Goal: Information Seeking & Learning: Understand process/instructions

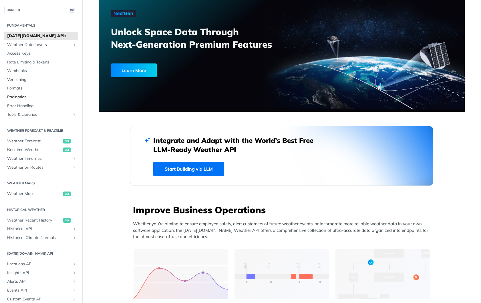
scroll to position [34, 0]
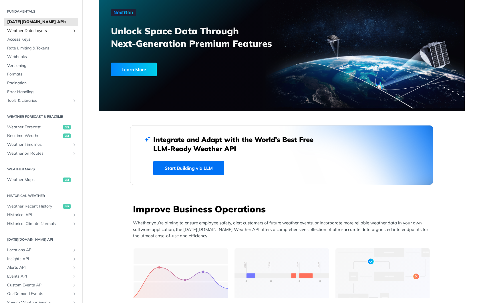
click at [33, 31] on span "Weather Data Layers" at bounding box center [39, 31] width 64 height 6
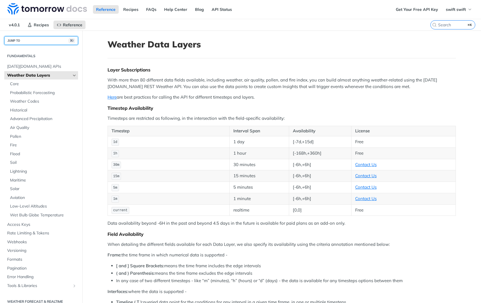
click at [25, 39] on button "JUMP TO ⌘/" at bounding box center [41, 40] width 74 height 9
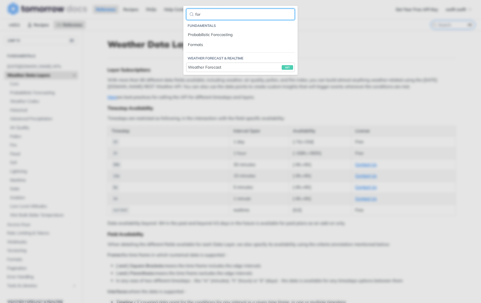
type input "for"
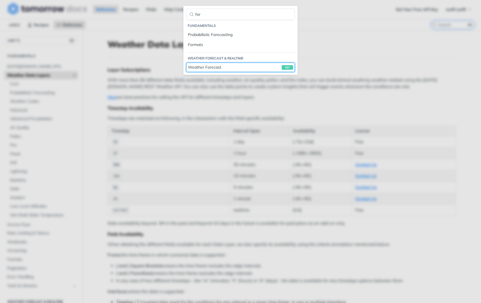
click at [200, 68] on div "Weather Forecast get" at bounding box center [240, 67] width 105 height 6
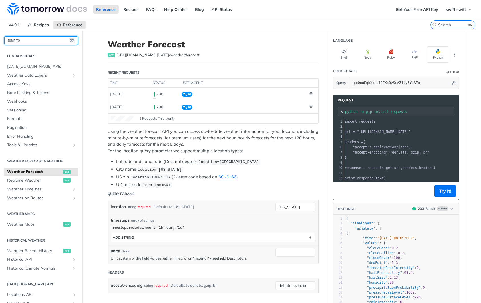
click at [39, 41] on button "JUMP TO ⌘/" at bounding box center [41, 40] width 74 height 9
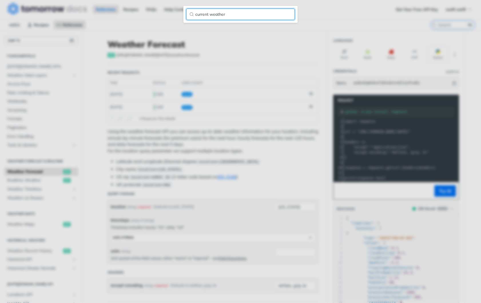
type input "current weather"
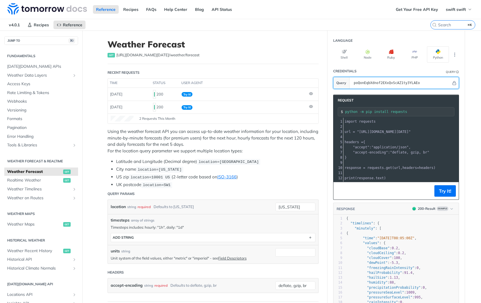
click at [418, 84] on input "poQonEqbXdnof2EXxQvScAZ1ty3YLAEo" at bounding box center [401, 82] width 100 height 11
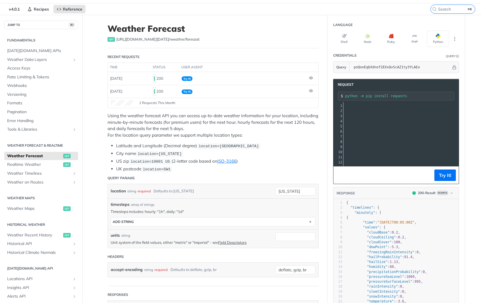
drag, startPoint x: 359, startPoint y: 117, endPoint x: 445, endPoint y: 90, distance: 90.2
click at [295, 116] on span ""[URL][DOMAIN_NAME][DATE]"" at bounding box center [268, 116] width 54 height 4
copy span "[URL][DOMAIN_NAME][DATE]"
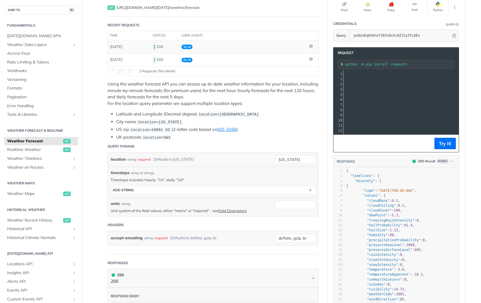
scroll to position [66, 0]
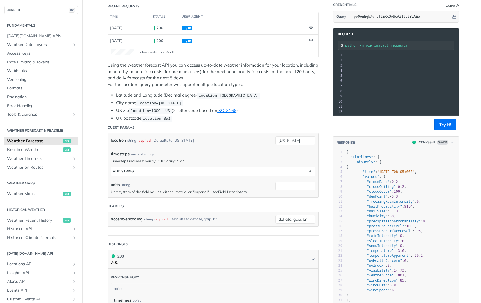
click at [118, 152] on span "timesteps" at bounding box center [120, 154] width 19 height 6
copy span "timesteps"
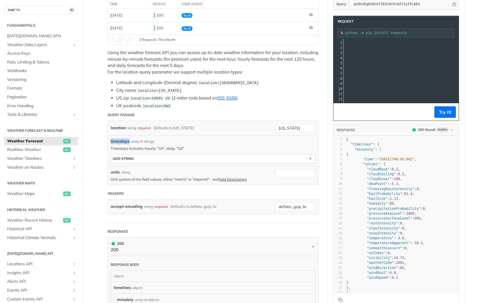
scroll to position [80, 0]
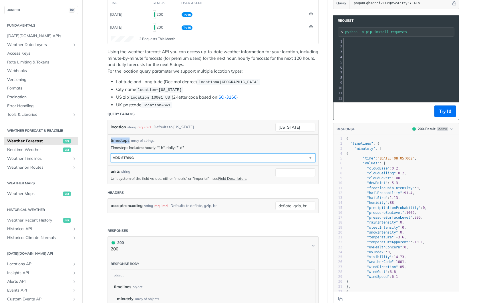
click at [135, 158] on button "ADD string" at bounding box center [213, 158] width 204 height 9
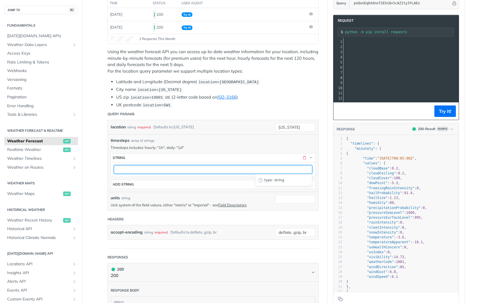
click at [130, 167] on input "text" at bounding box center [213, 169] width 199 height 9
type input "1d"
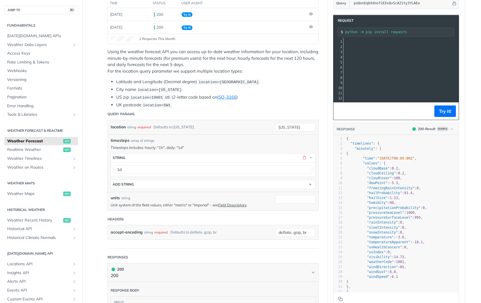
click at [108, 167] on div "timesteps array of strings Timesteps includes: hourly: "1h", daily: "1d" timest…" at bounding box center [213, 163] width 211 height 57
click at [315, 53] on span ""[URL][DOMAIN_NAME][DATE]"" at bounding box center [288, 52] width 54 height 4
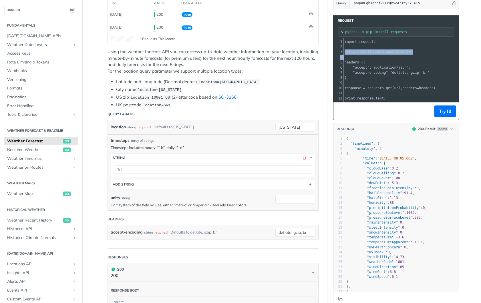
click at [386, 53] on span ""[URL][DOMAIN_NAME][DATE]"" at bounding box center [384, 52] width 54 height 4
copy div "url = "[URL][DOMAIN_NAME][DATE]" 4"
click at [373, 55] on pre "​" at bounding box center [473, 57] width 258 height 5
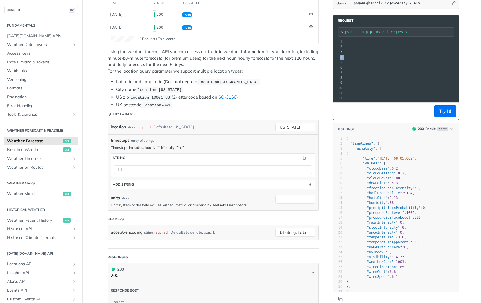
drag, startPoint x: 359, startPoint y: 53, endPoint x: 474, endPoint y: 54, distance: 114.5
copy span "[URL][DOMAIN_NAME][DATE]""
